Goal: Check status

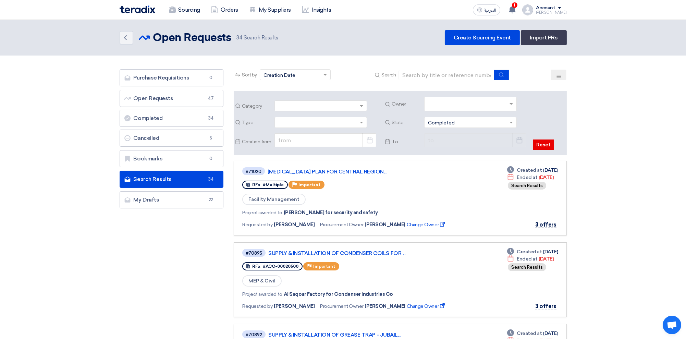
click at [138, 10] on img at bounding box center [138, 9] width 36 height 8
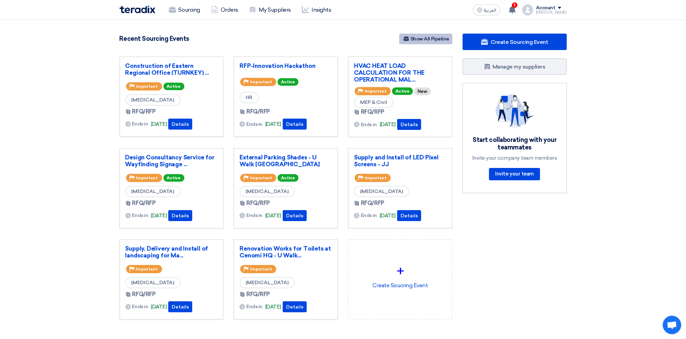
click at [426, 38] on link "Show All Pipeline" at bounding box center [425, 39] width 53 height 11
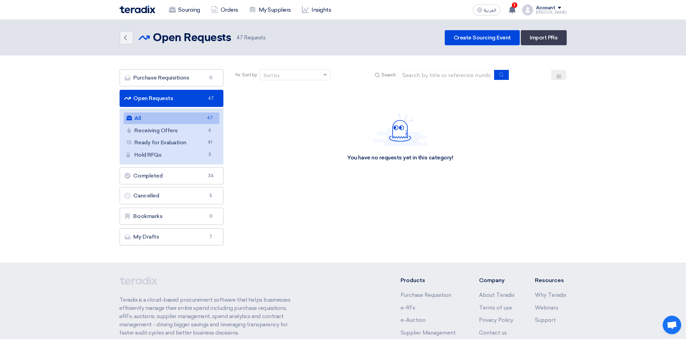
click at [297, 76] on div "Sort by" at bounding box center [291, 75] width 62 height 9
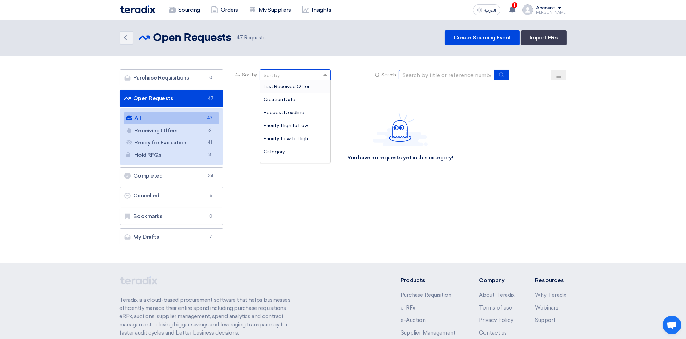
click at [434, 73] on input at bounding box center [446, 75] width 96 height 10
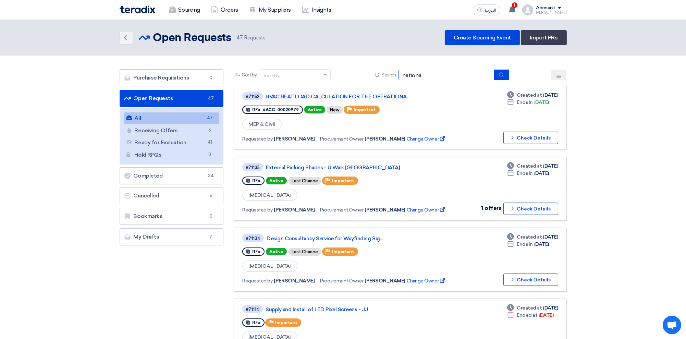
type input "nationa"
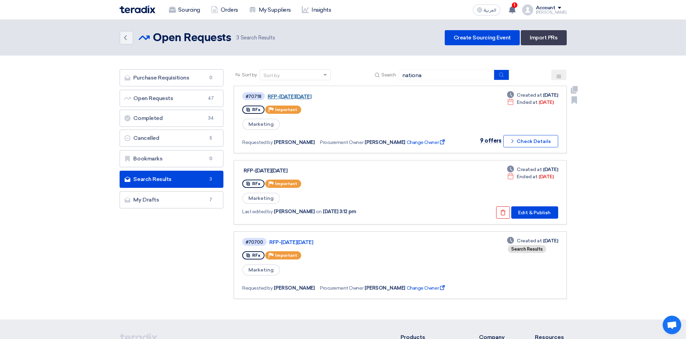
click at [319, 96] on link "RFP-[DATE][DATE]" at bounding box center [353, 97] width 171 height 6
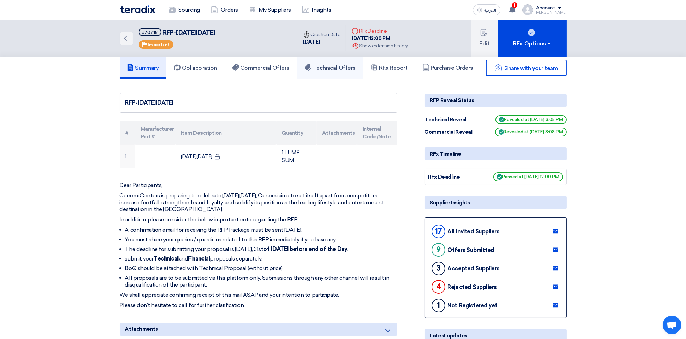
click at [342, 66] on h5 "Technical Offers" at bounding box center [330, 67] width 51 height 7
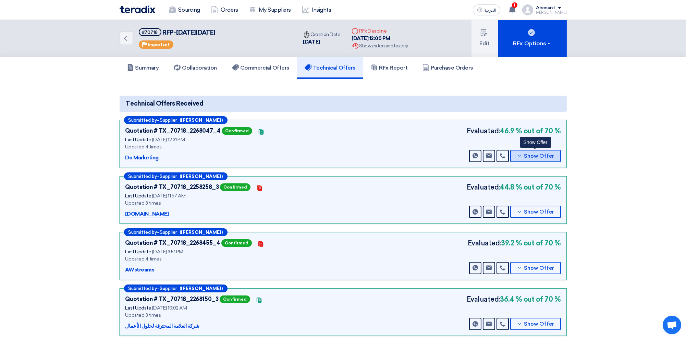
click at [534, 156] on span "Show Offer" at bounding box center [539, 155] width 30 height 5
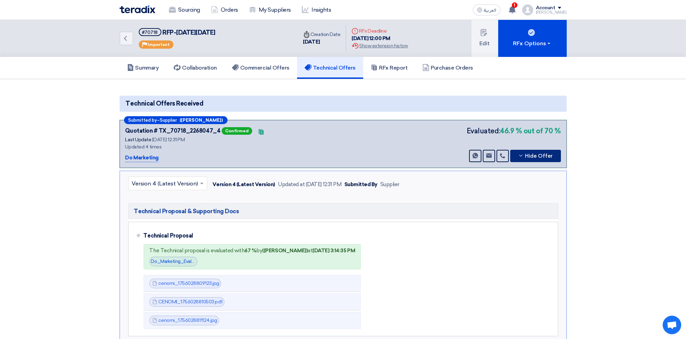
scroll to position [46, 0]
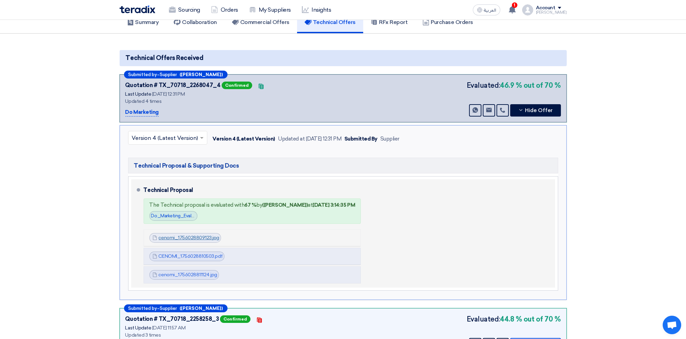
click at [170, 235] on link "cenomi_1756028809123.jpg" at bounding box center [189, 238] width 61 height 6
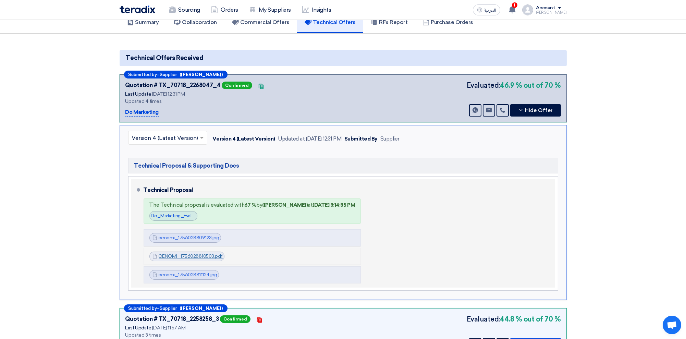
click at [180, 257] on link "CENOMI_1756028810503.pdf" at bounding box center [191, 256] width 64 height 6
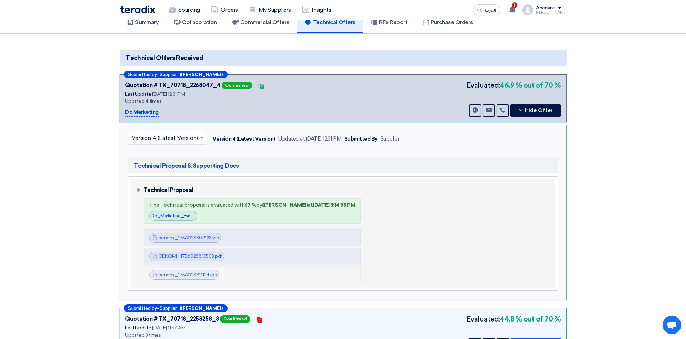
click at [173, 272] on link "cenomi_1756028811124.jpg" at bounding box center [188, 275] width 59 height 6
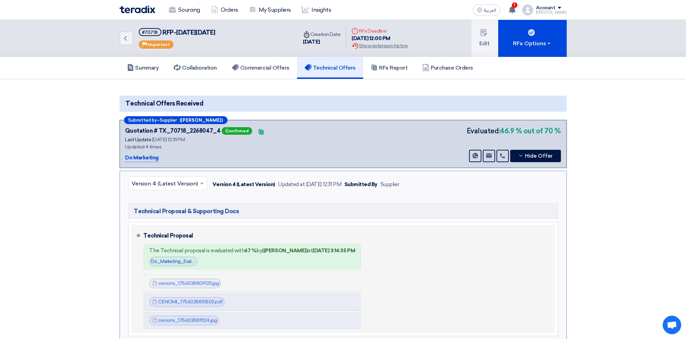
scroll to position [183, 0]
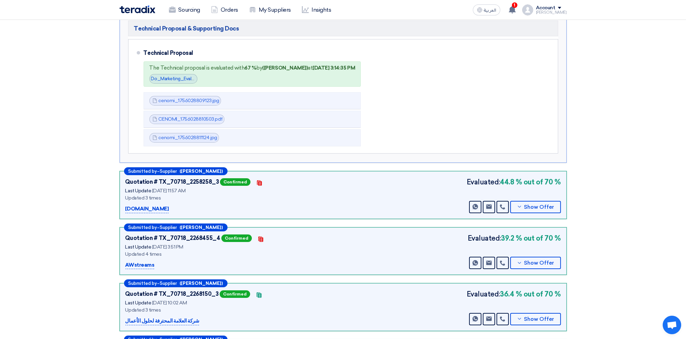
click at [640, 205] on section "Technical Offers Received Submitted by – Supplier ([PERSON_NAME]) Quotation # T…" at bounding box center [343, 255] width 686 height 717
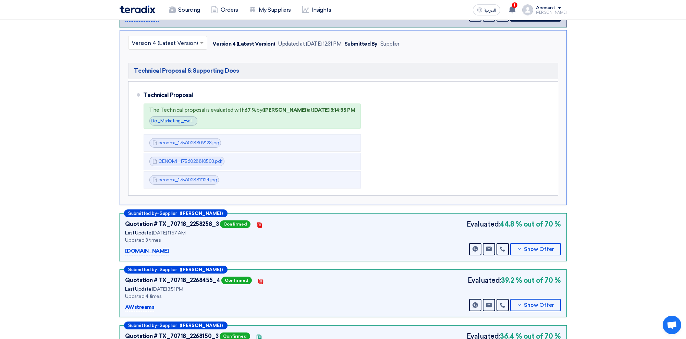
scroll to position [91, 0]
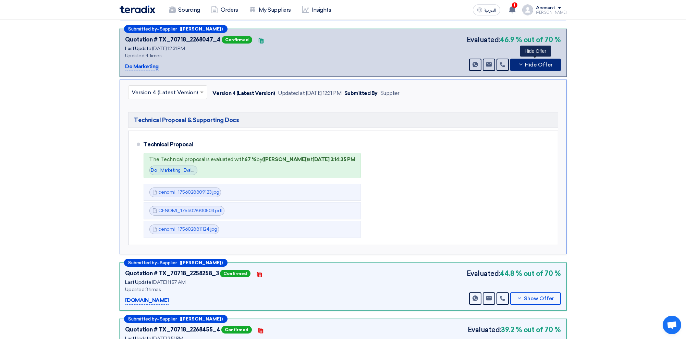
click at [538, 62] on span "Hide Offer" at bounding box center [539, 64] width 28 height 5
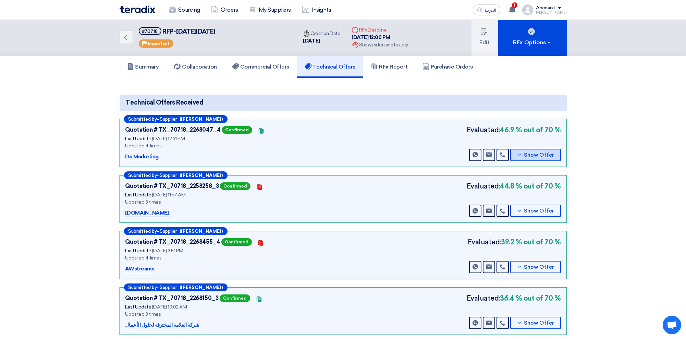
scroll to position [0, 0]
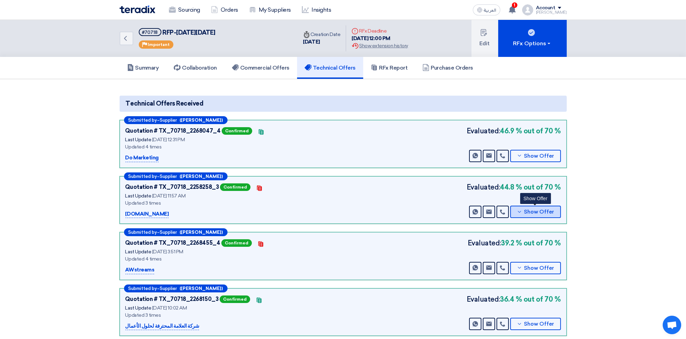
click at [542, 211] on span "Show Offer" at bounding box center [539, 211] width 30 height 5
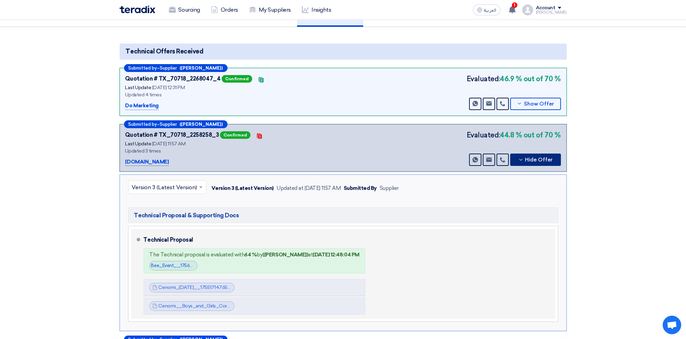
scroll to position [91, 0]
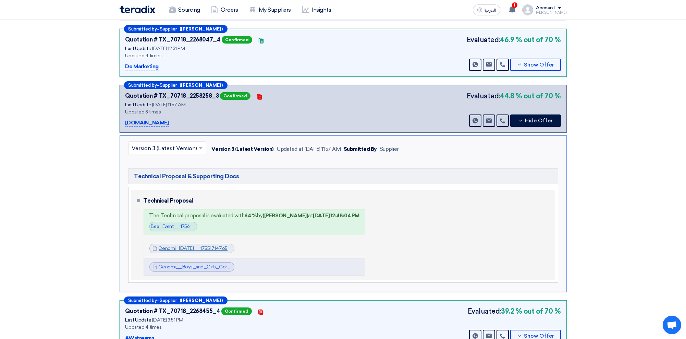
click at [180, 246] on link "Cenomi_[DATE]__1755171476528.pdf" at bounding box center [200, 248] width 83 height 6
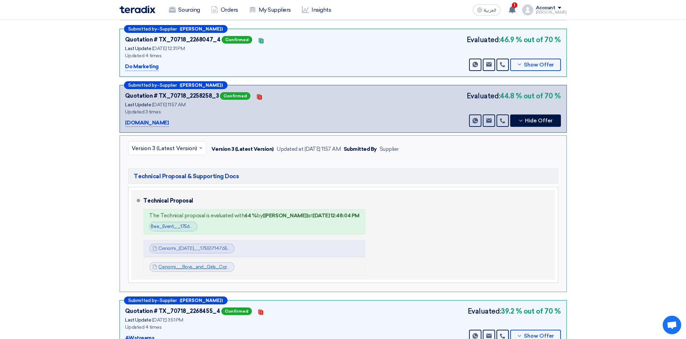
click at [184, 264] on link "Cenomi__Boys_and_Girls_Corner__1756025808449.pdf" at bounding box center [222, 267] width 126 height 6
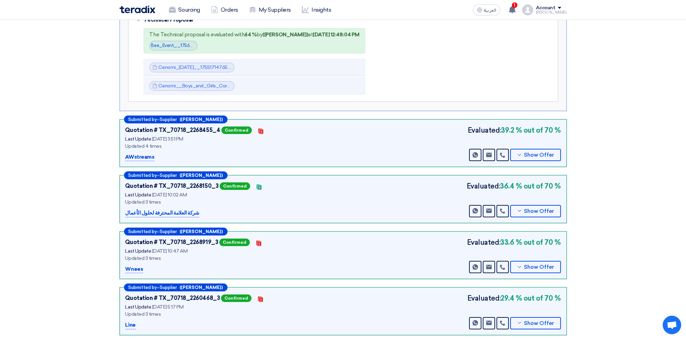
scroll to position [274, 0]
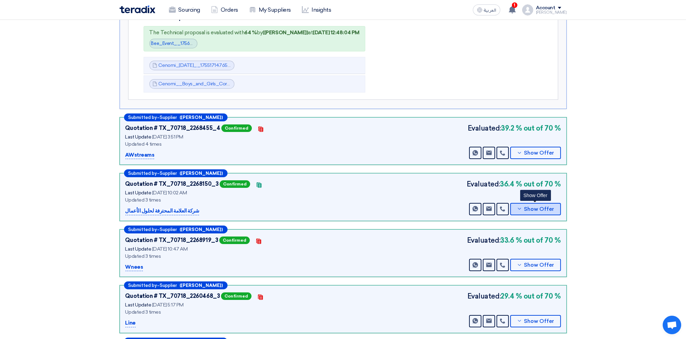
click at [524, 204] on button "Show Offer" at bounding box center [535, 209] width 51 height 12
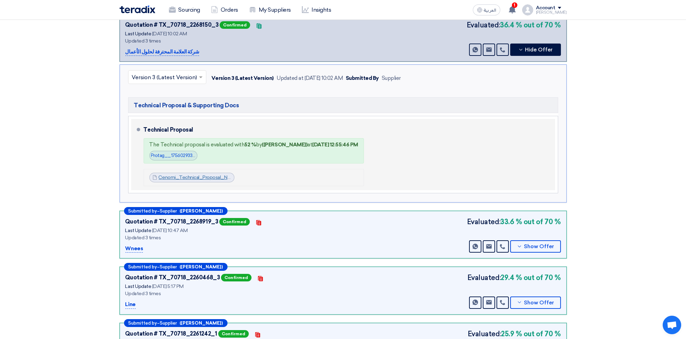
click at [185, 174] on link "Cenomi_Technical_Proposal_N_1756018860123.pdf" at bounding box center [215, 177] width 113 height 6
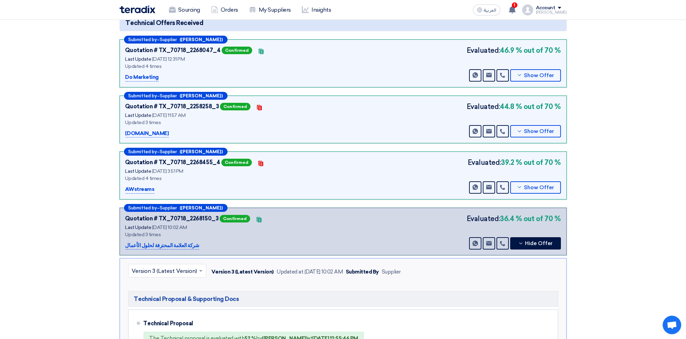
scroll to position [91, 0]
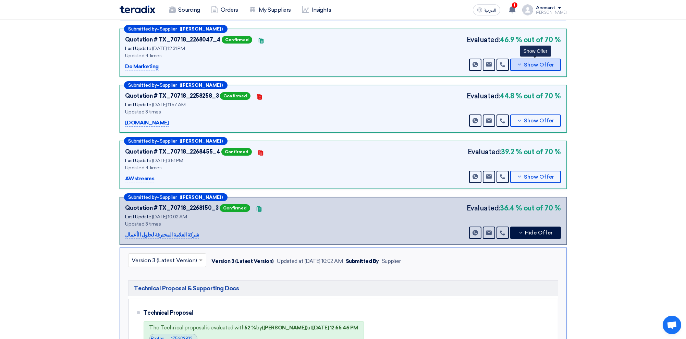
click at [534, 62] on span "Show Offer" at bounding box center [539, 64] width 30 height 5
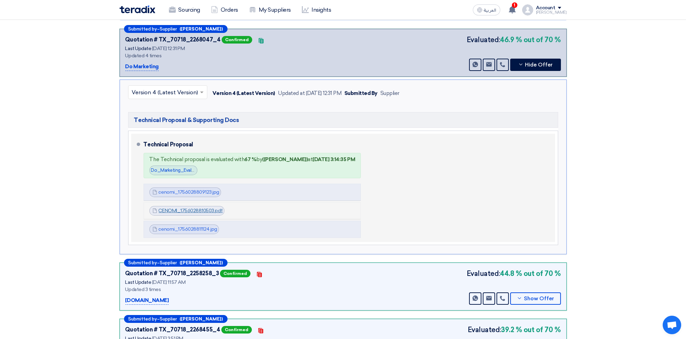
click at [171, 208] on link "CENOMI_1756028810503.pdf" at bounding box center [191, 211] width 64 height 6
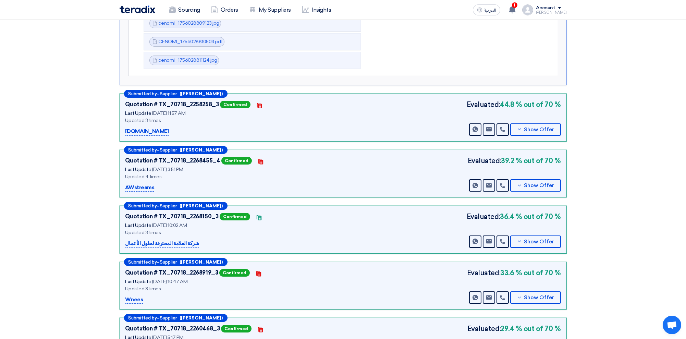
scroll to position [274, 0]
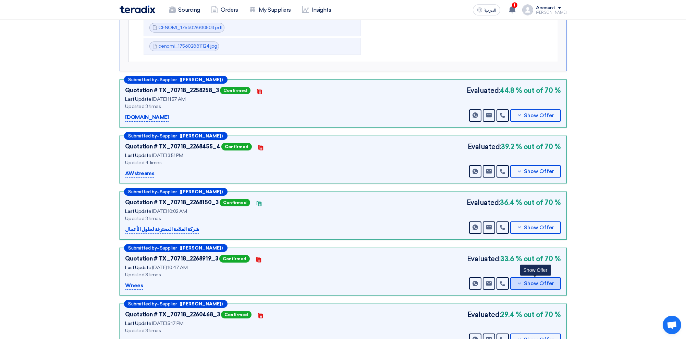
click at [547, 281] on span "Show Offer" at bounding box center [539, 283] width 30 height 5
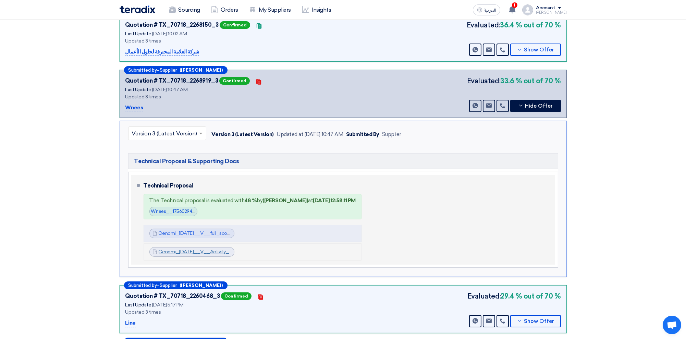
click at [179, 249] on link "Cenomi_[DATE]__V__Activity_corners_1756021450127.pdf" at bounding box center [224, 252] width 131 height 6
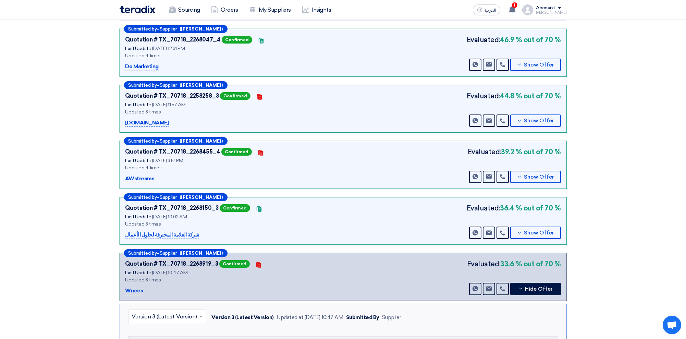
scroll to position [46, 0]
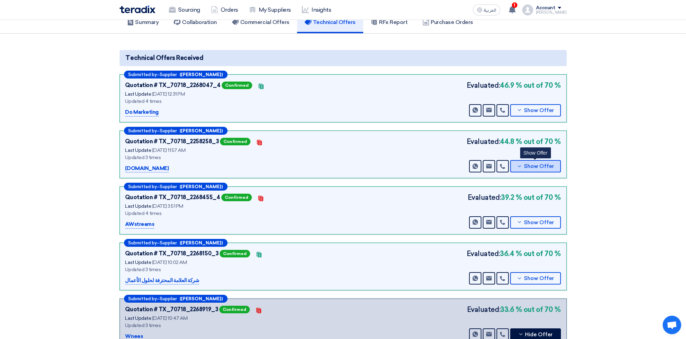
click at [538, 164] on span "Show Offer" at bounding box center [539, 166] width 30 height 5
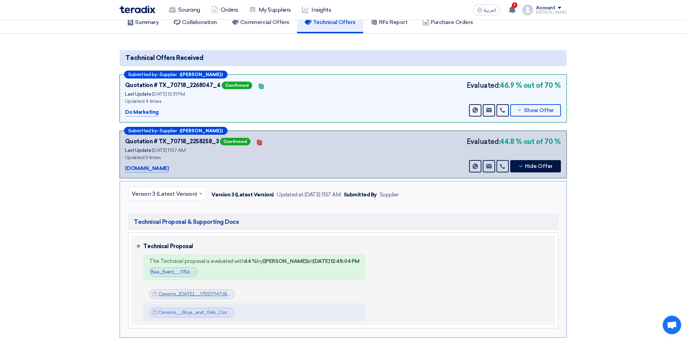
click at [188, 291] on link "Cenomi_[DATE]__1755171476528.pdf" at bounding box center [200, 294] width 83 height 6
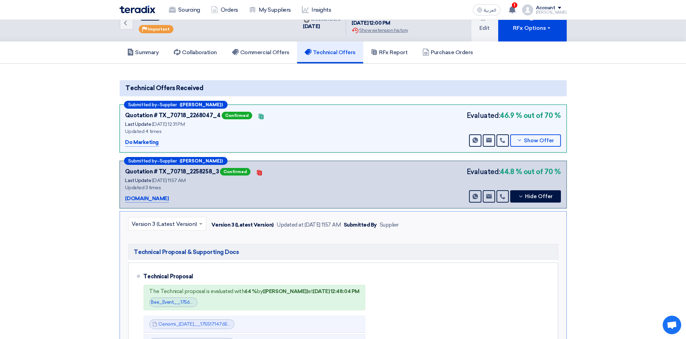
scroll to position [0, 0]
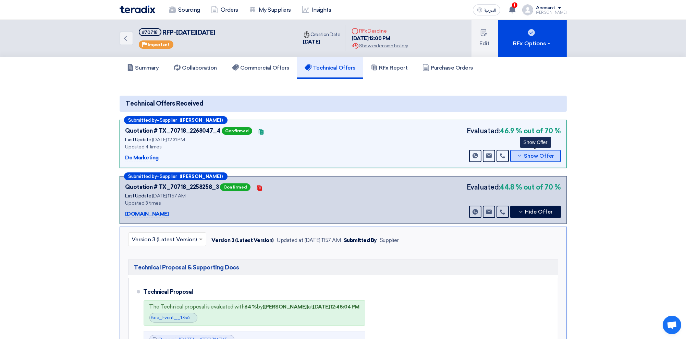
click at [528, 153] on span "Show Offer" at bounding box center [539, 155] width 30 height 5
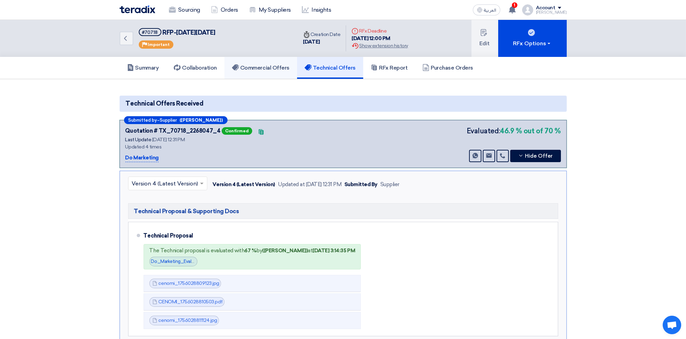
click at [258, 66] on h5 "Commercial Offers" at bounding box center [261, 67] width 58 height 7
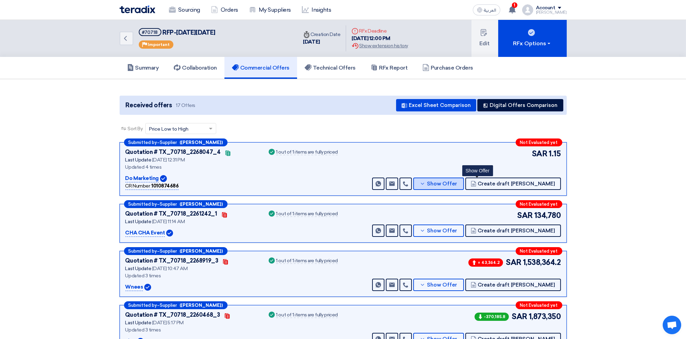
click at [457, 181] on span "Show Offer" at bounding box center [442, 183] width 30 height 5
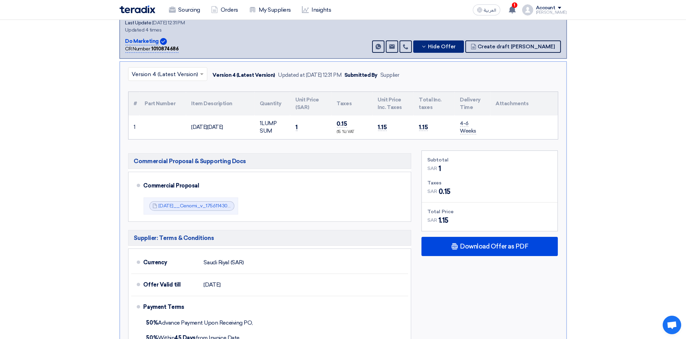
scroll to position [183, 0]
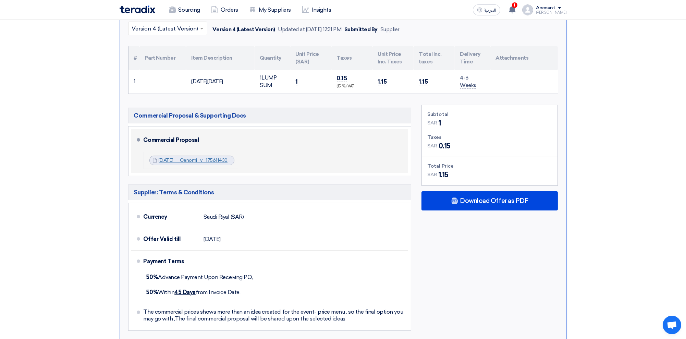
click at [168, 160] on link "[DATE]__Cenomi_v_1756114304059.pdf" at bounding box center [203, 160] width 89 height 6
